Goal: Task Accomplishment & Management: Manage account settings

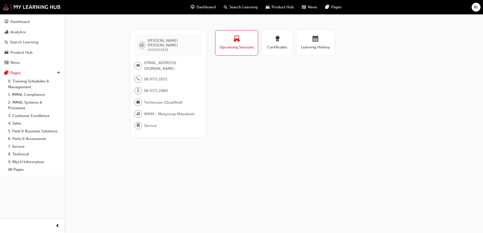
click at [477, 11] on div "BL" at bounding box center [476, 7] width 9 height 9
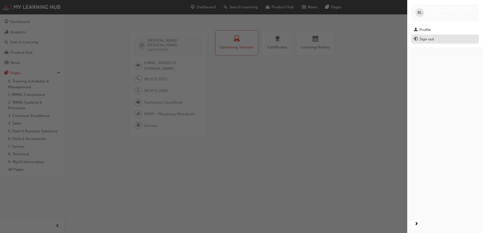
click at [432, 38] on div "Sign out" at bounding box center [427, 39] width 14 height 6
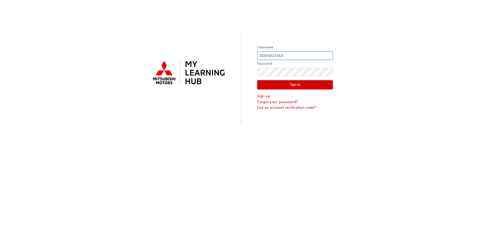
click at [285, 56] on input "0005822163" at bounding box center [295, 56] width 76 height 9
type input "0007090150"
click at [292, 82] on button "Sign In" at bounding box center [295, 85] width 76 height 10
